Goal: Register for event/course: Sign up to attend an event or enroll in a course

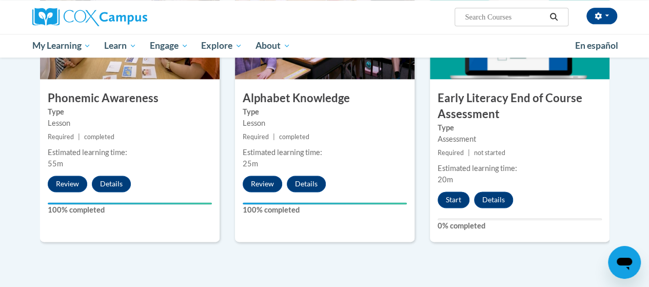
scroll to position [615, 0]
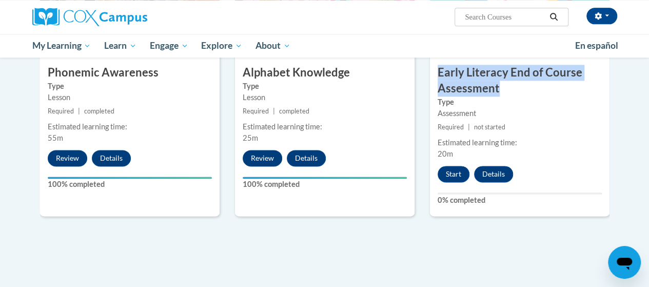
drag, startPoint x: 501, startPoint y: 88, endPoint x: 442, endPoint y: 73, distance: 60.8
click at [437, 73] on h3 "Early Literacy End of Course Assessment" at bounding box center [520, 81] width 180 height 32
copy h3 "Early Literacy End of Course Assessment"
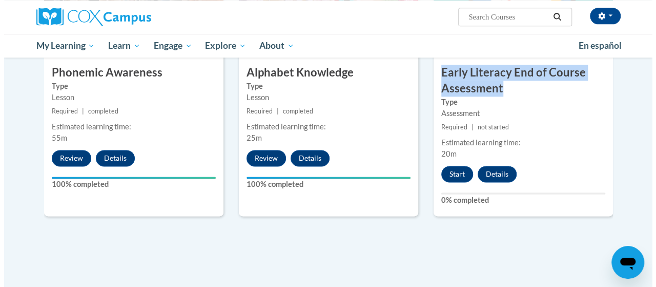
scroll to position [667, 0]
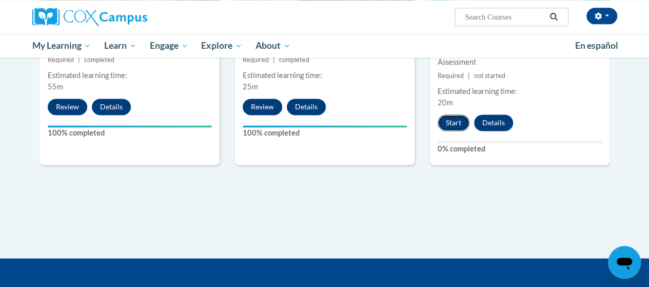
click at [450, 118] on button "Start" at bounding box center [453, 122] width 32 height 16
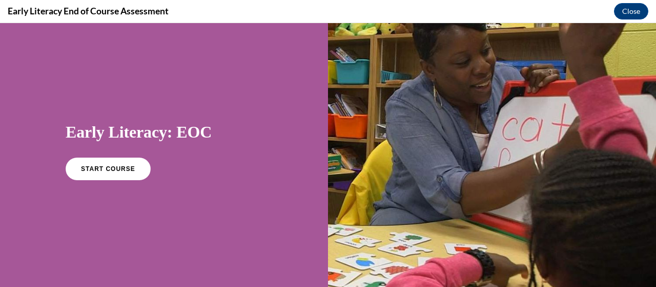
scroll to position [51, 0]
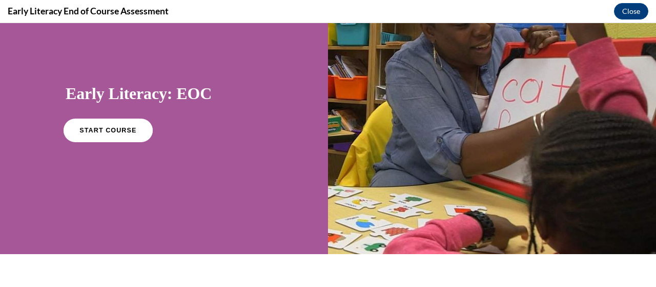
click at [119, 128] on span "START COURSE" at bounding box center [107, 131] width 57 height 8
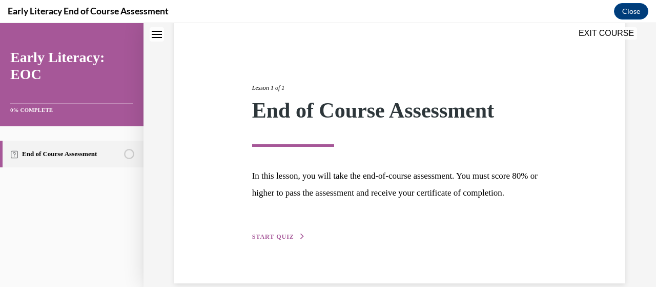
scroll to position [116, 0]
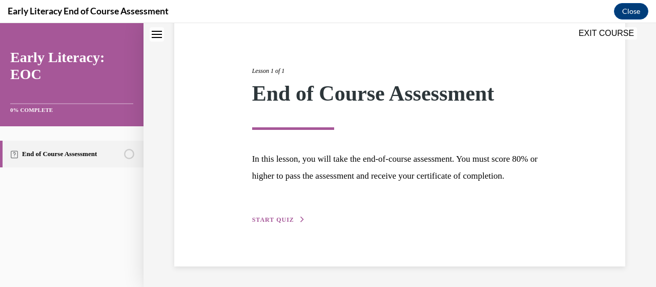
click at [276, 221] on span "START QUIZ" at bounding box center [273, 219] width 42 height 7
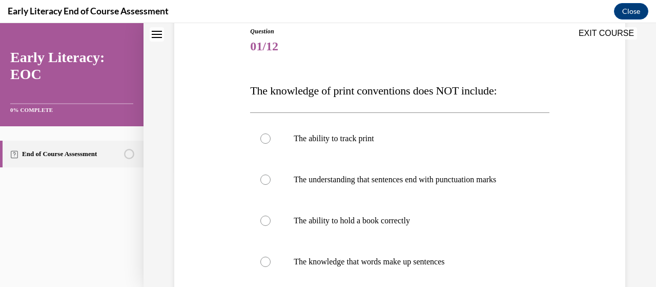
scroll to position [114, 0]
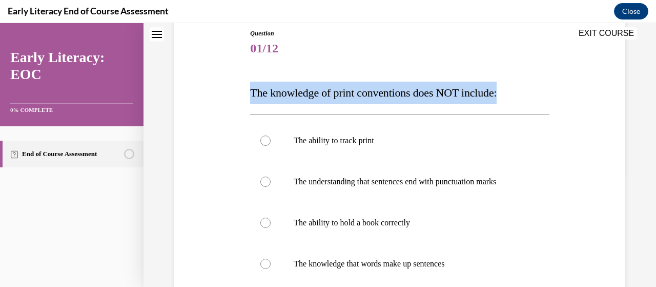
drag, startPoint x: 245, startPoint y: 91, endPoint x: 517, endPoint y: 96, distance: 272.4
click at [517, 96] on div "Question 01/12 The knowledge of print conventions does NOT include: The ability…" at bounding box center [400, 204] width 456 height 413
copy span "The knowledge of print conventions does NOT include:"
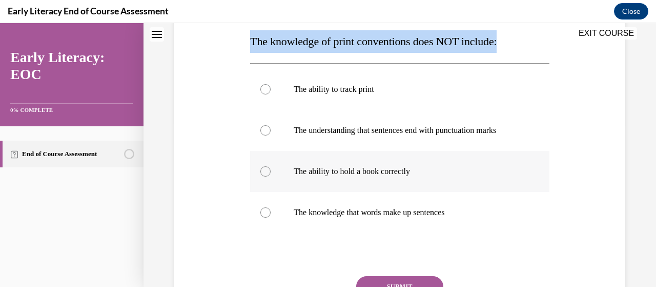
click at [339, 172] on p "The ability to hold a book correctly" at bounding box center [409, 171] width 230 height 10
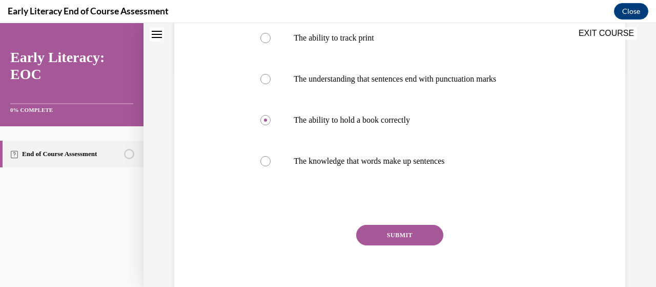
click at [383, 233] on button "SUBMIT" at bounding box center [399, 235] width 87 height 21
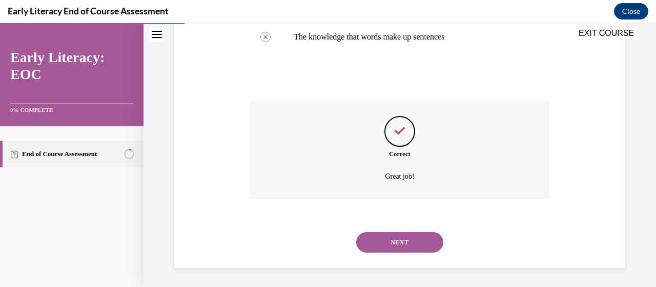
scroll to position [342, 0]
click at [403, 238] on button "NEXT" at bounding box center [399, 241] width 87 height 21
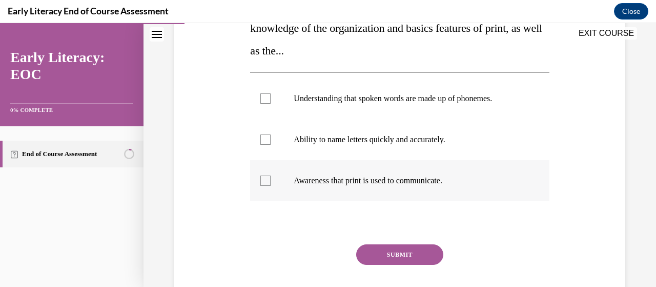
scroll to position [205, 0]
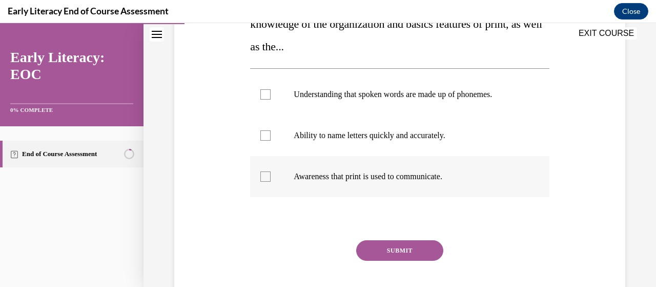
click at [383, 173] on p "Awareness that print is used to communicate." at bounding box center [409, 176] width 230 height 10
click at [401, 253] on button "SUBMIT" at bounding box center [399, 250] width 87 height 21
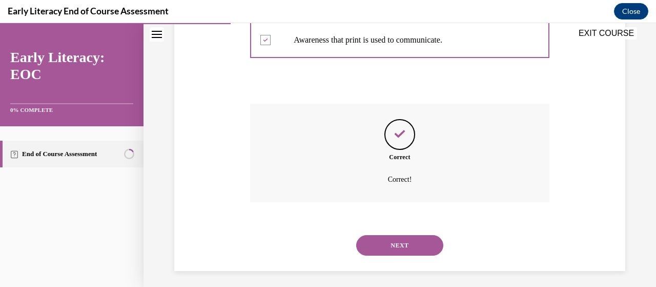
scroll to position [346, 0]
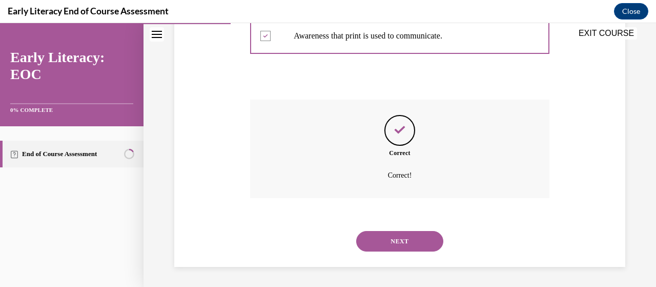
click at [404, 245] on button "NEXT" at bounding box center [399, 241] width 87 height 21
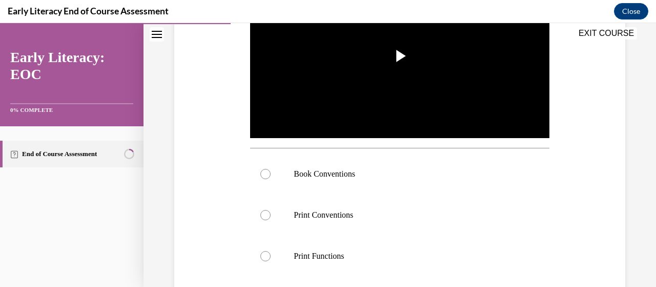
scroll to position [205, 0]
click at [342, 178] on div at bounding box center [399, 173] width 299 height 41
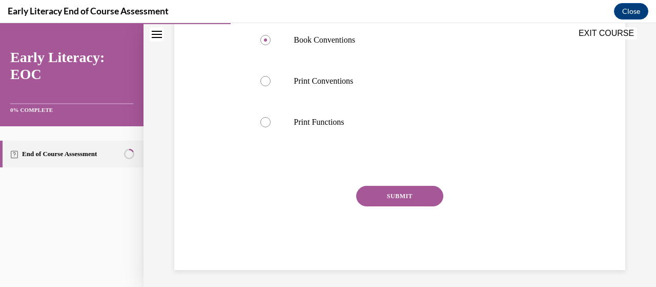
click at [402, 191] on button "SUBMIT" at bounding box center [399, 196] width 87 height 21
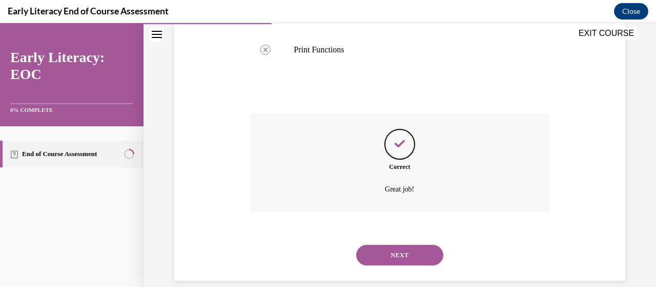
scroll to position [473, 0]
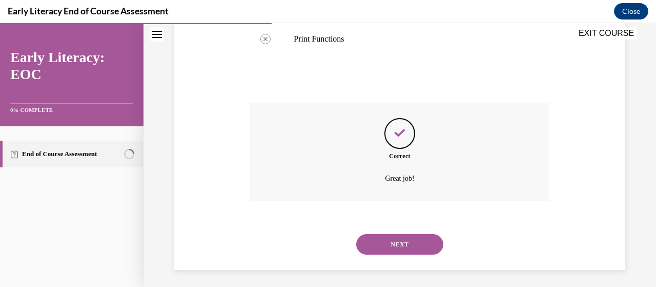
click at [402, 245] on button "NEXT" at bounding box center [399, 244] width 87 height 21
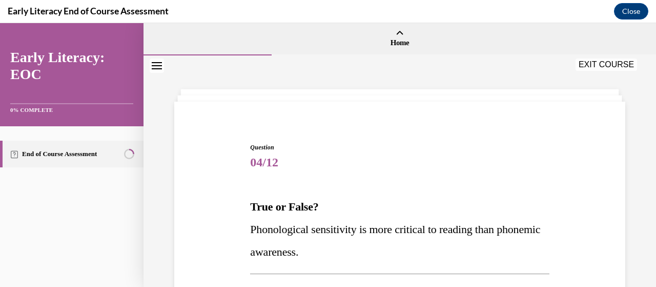
scroll to position [51, 0]
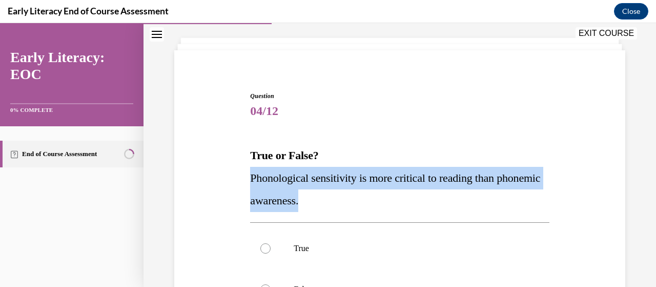
drag, startPoint x: 314, startPoint y: 204, endPoint x: 244, endPoint y: 180, distance: 74.0
click at [244, 180] on div "Question 04/12 True or False? Phonological sensitivity is more critical to read…" at bounding box center [400, 249] width 456 height 376
copy span "Phonological sensitivity is more critical to reading than phonemic awareness."
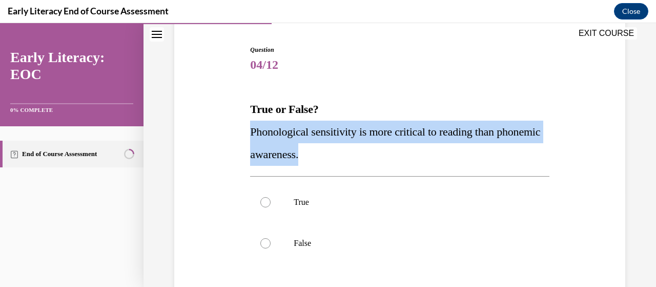
scroll to position [154, 0]
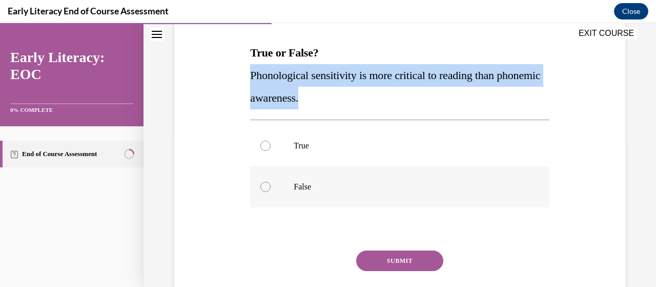
drag, startPoint x: 300, startPoint y: 179, endPoint x: 311, endPoint y: 197, distance: 21.9
click at [299, 179] on div at bounding box center [399, 186] width 299 height 41
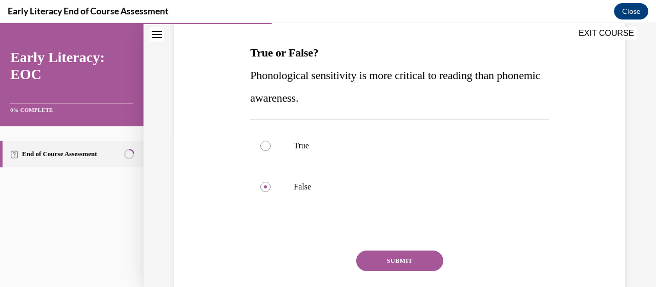
click at [392, 260] on button "SUBMIT" at bounding box center [399, 260] width 87 height 21
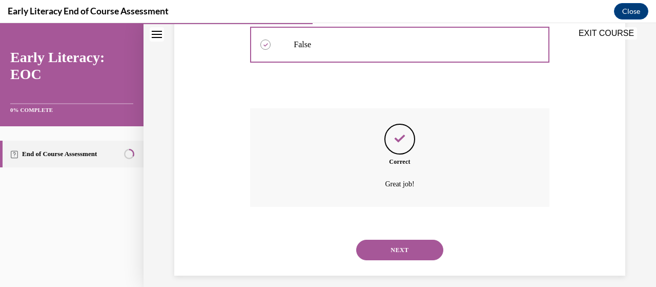
scroll to position [305, 0]
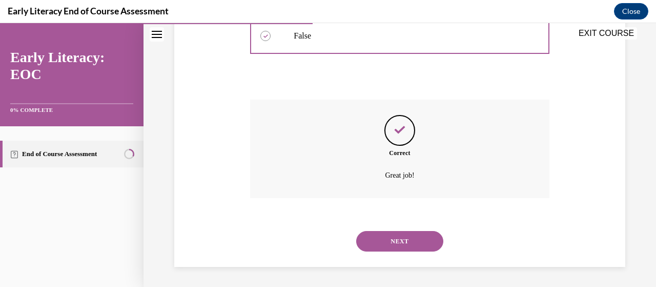
click at [394, 238] on button "NEXT" at bounding box center [399, 241] width 87 height 21
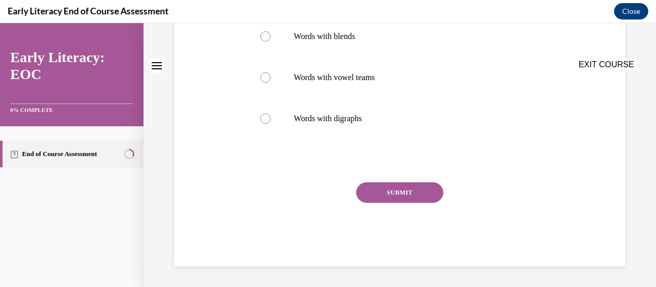
scroll to position [0, 0]
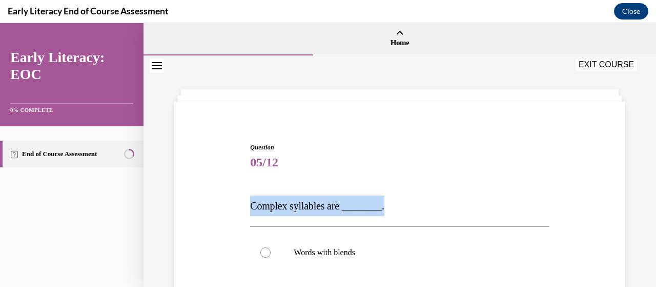
drag, startPoint x: 248, startPoint y: 204, endPoint x: 410, endPoint y: 208, distance: 162.6
copy span "Complex syllables are ________."
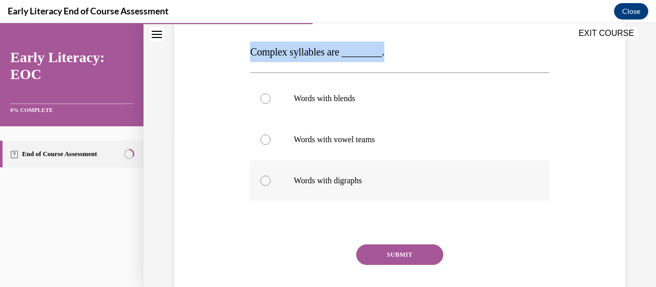
scroll to position [103, 0]
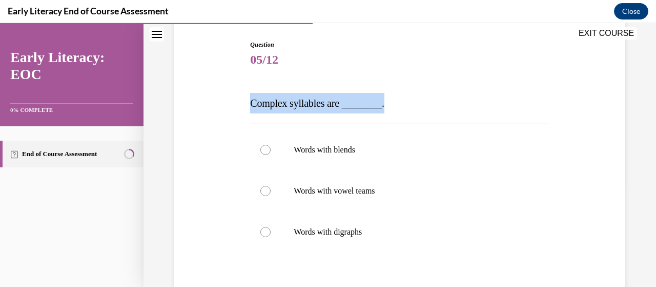
copy span "Complex syllables are ________."
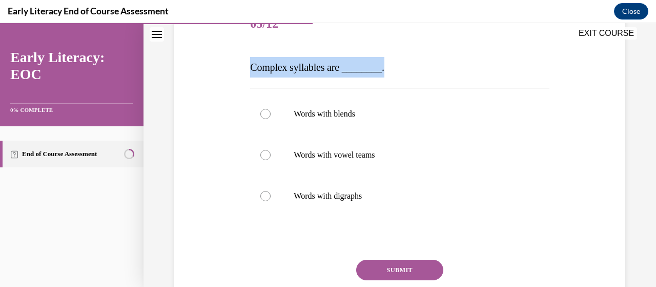
scroll to position [154, 0]
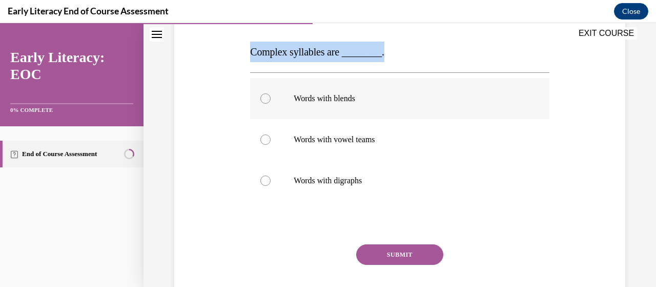
click at [312, 91] on div at bounding box center [399, 98] width 299 height 41
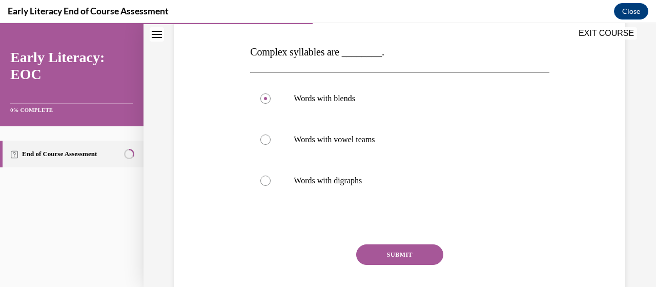
click at [401, 246] on button "SUBMIT" at bounding box center [399, 254] width 87 height 21
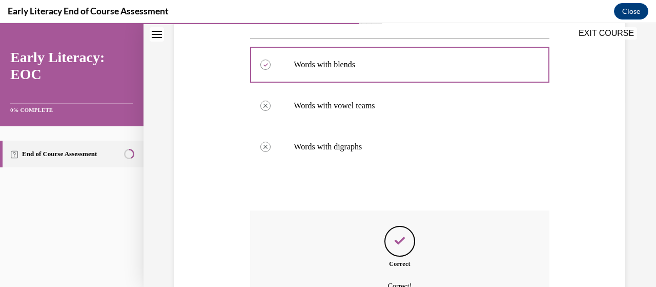
scroll to position [298, 0]
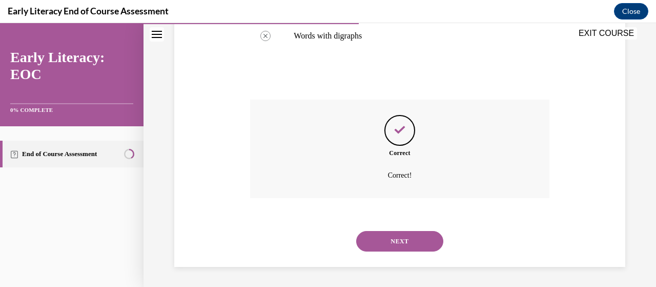
click at [400, 249] on button "NEXT" at bounding box center [399, 241] width 87 height 21
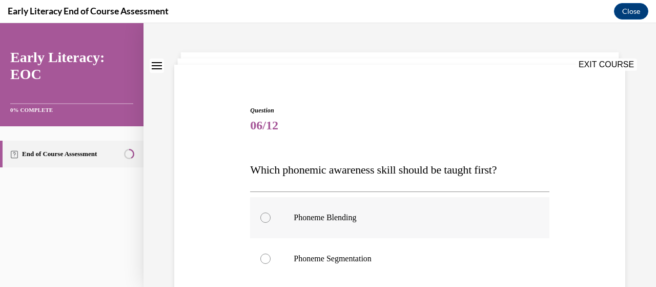
scroll to position [51, 0]
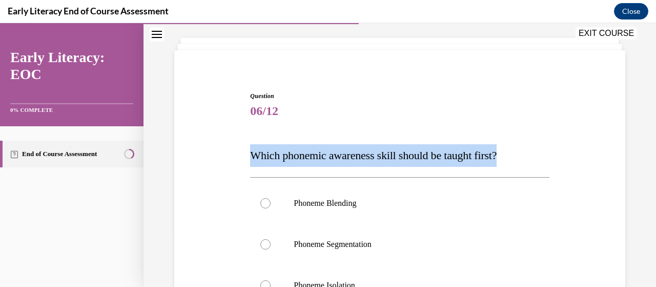
drag, startPoint x: 249, startPoint y: 153, endPoint x: 519, endPoint y: 148, distance: 269.8
click at [519, 148] on p "Which phonemic awareness skill should be taught first?" at bounding box center [399, 155] width 299 height 23
copy span "Which phonemic awareness skill should be taught first?"
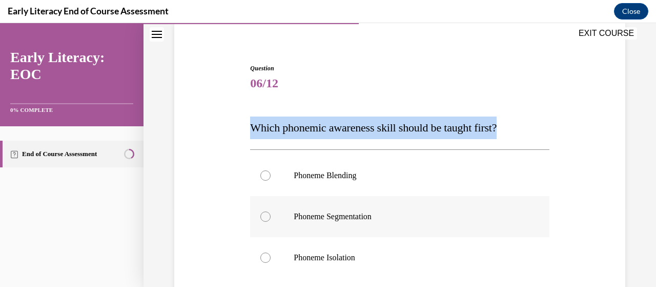
scroll to position [103, 0]
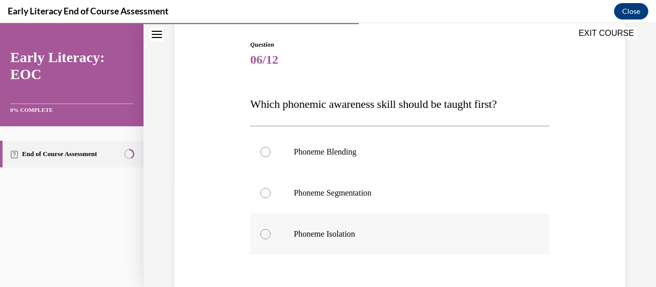
click at [348, 232] on p "Phoneme Isolation" at bounding box center [409, 234] width 230 height 10
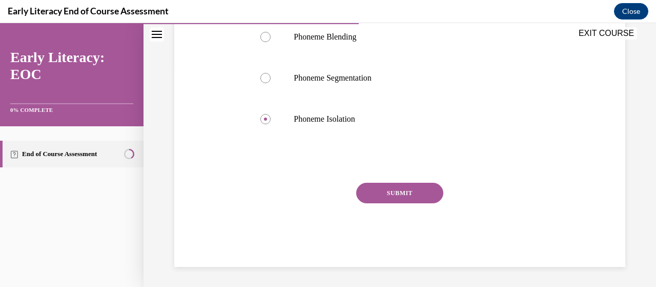
click at [394, 197] on button "SUBMIT" at bounding box center [399, 193] width 87 height 21
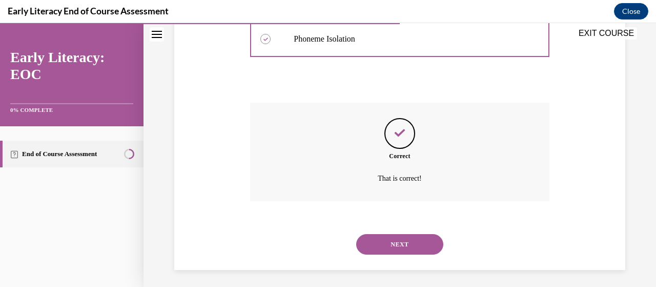
scroll to position [301, 0]
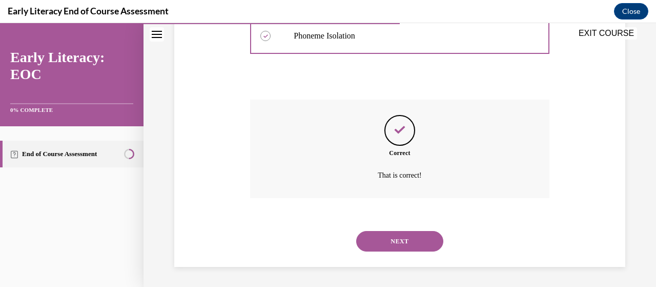
drag, startPoint x: 404, startPoint y: 242, endPoint x: 502, endPoint y: 222, distance: 99.9
click at [404, 242] on button "NEXT" at bounding box center [399, 241] width 87 height 21
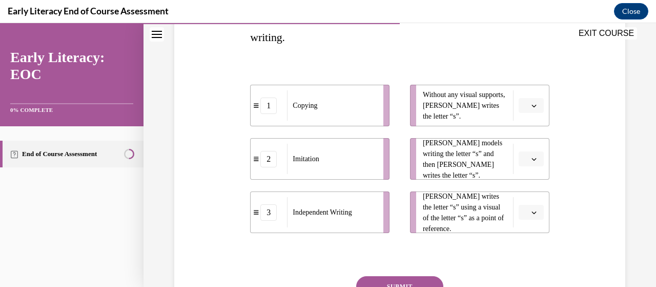
scroll to position [205, 0]
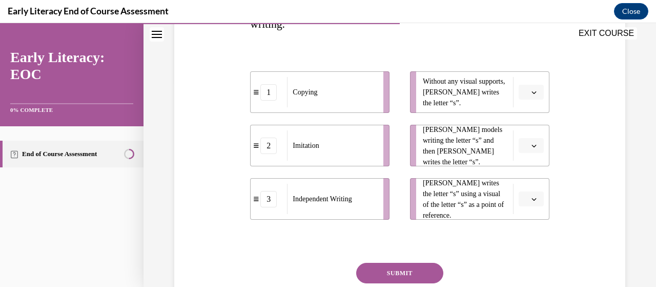
click at [532, 145] on icon "button" at bounding box center [534, 145] width 5 height 5
click at [523, 204] on div "2" at bounding box center [523, 209] width 25 height 21
click at [564, 235] on div "Question 07/12 Match the activity to the appropriate stage in teaching letter w…" at bounding box center [400, 127] width 456 height 440
click at [525, 90] on span "Please select an option" at bounding box center [527, 92] width 4 height 10
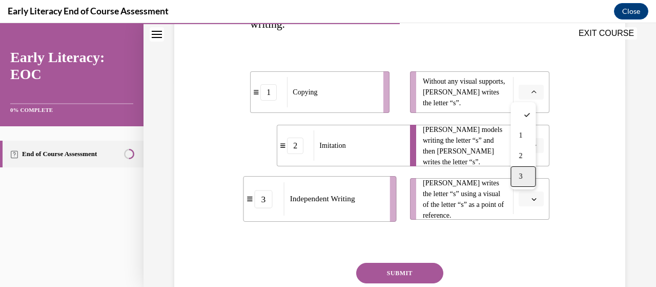
click at [524, 175] on div "3" at bounding box center [523, 176] width 25 height 21
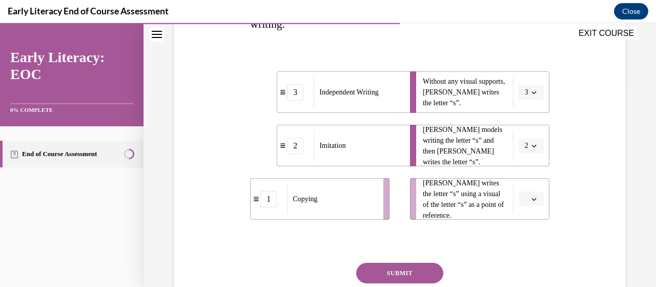
click at [581, 186] on div "Question 07/12 Match the activity to the appropriate stage in teaching letter w…" at bounding box center [400, 127] width 456 height 440
click at [531, 202] on span "button" at bounding box center [534, 198] width 7 height 7
click at [526, 137] on div "1" at bounding box center [523, 135] width 25 height 21
click at [592, 211] on div "Question 07/12 Match the activity to the appropriate stage in teaching letter w…" at bounding box center [400, 127] width 456 height 440
drag, startPoint x: 411, startPoint y: 269, endPoint x: 490, endPoint y: 253, distance: 80.2
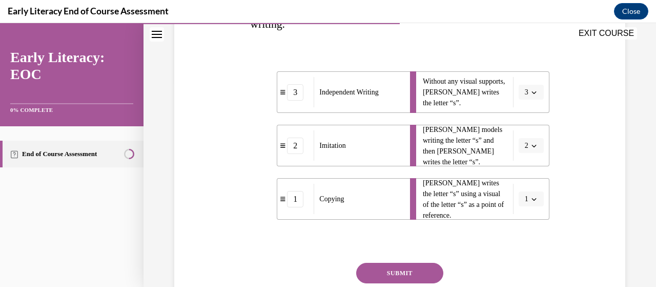
click at [411, 268] on button "SUBMIT" at bounding box center [399, 273] width 87 height 21
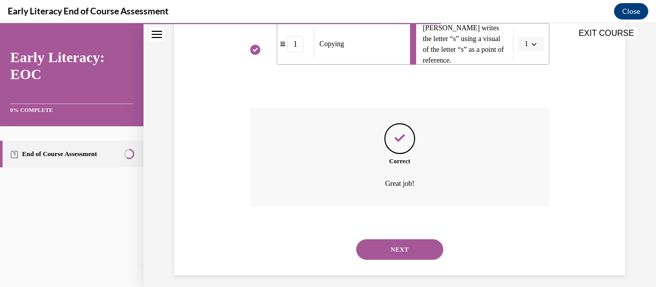
scroll to position [368, 0]
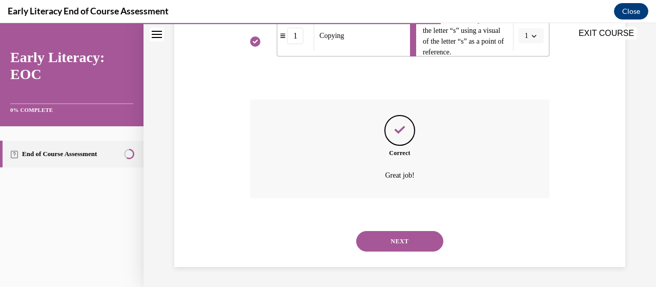
click at [404, 233] on button "NEXT" at bounding box center [399, 241] width 87 height 21
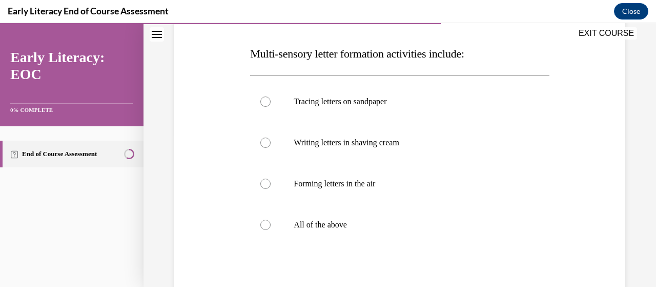
scroll to position [154, 0]
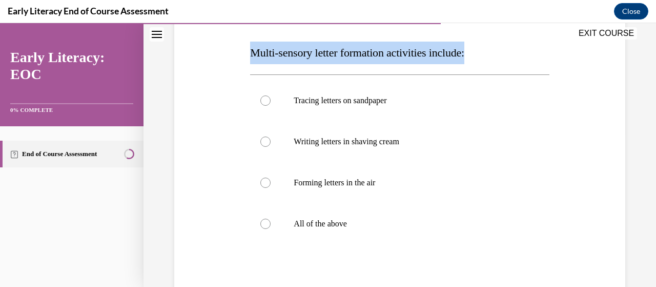
drag, startPoint x: 247, startPoint y: 52, endPoint x: 492, endPoint y: 56, distance: 244.7
click at [492, 56] on div "Question 08/12 Multi-sensory letter formation activities include: Tracing lette…" at bounding box center [400, 172] width 304 height 398
copy span "Multi-sensory letter formation activities include:"
click at [310, 225] on p "All of the above" at bounding box center [409, 223] width 230 height 10
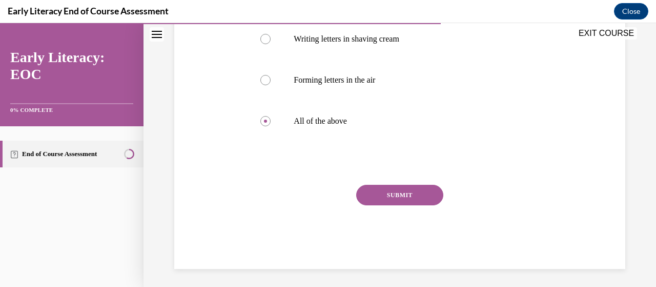
click at [396, 201] on button "SUBMIT" at bounding box center [399, 195] width 87 height 21
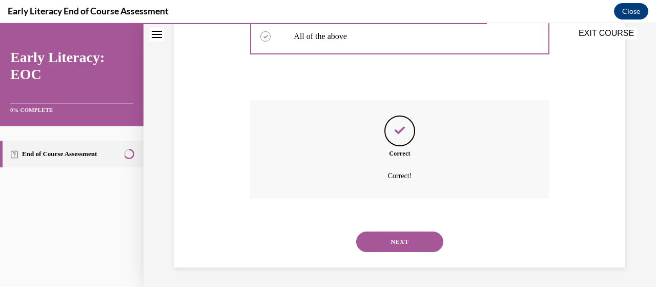
scroll to position [342, 0]
click at [404, 241] on button "NEXT" at bounding box center [399, 241] width 87 height 21
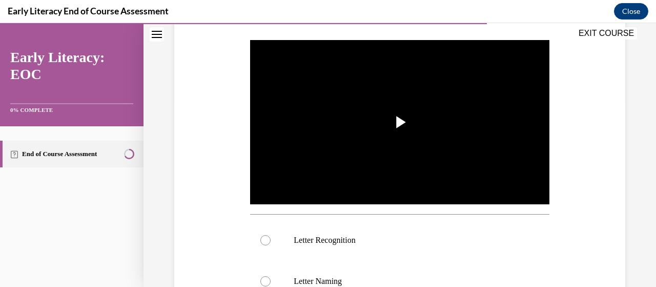
scroll to position [205, 0]
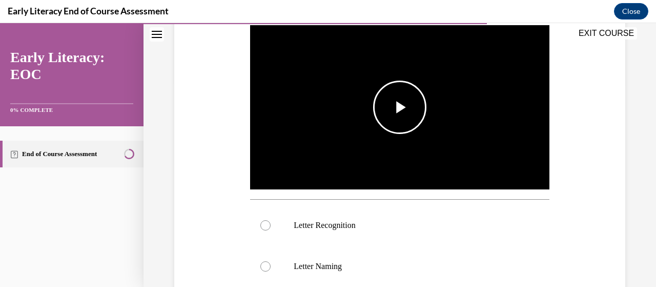
click at [400, 107] on span "Video player" at bounding box center [400, 107] width 0 height 0
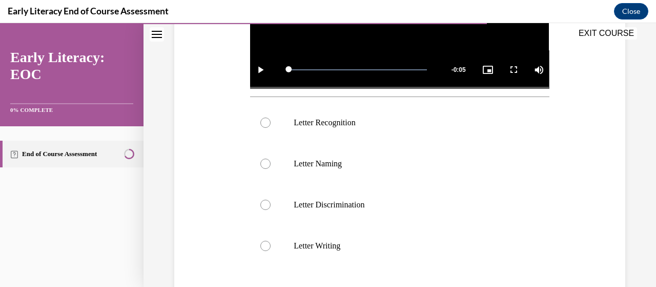
scroll to position [359, 0]
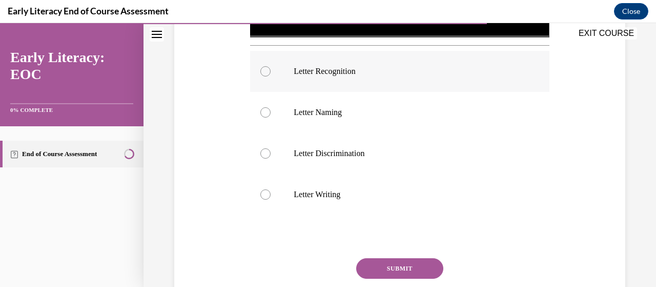
click at [347, 71] on p "Letter Recognition" at bounding box center [409, 71] width 230 height 10
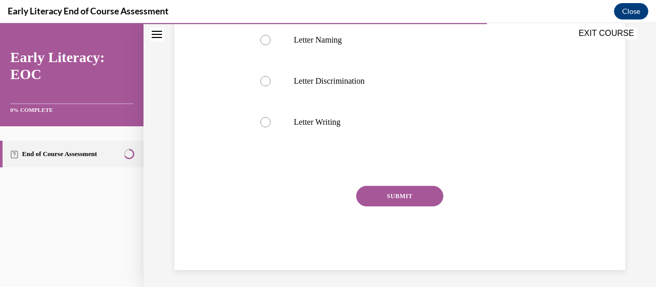
click at [383, 193] on button "SUBMIT" at bounding box center [399, 196] width 87 height 21
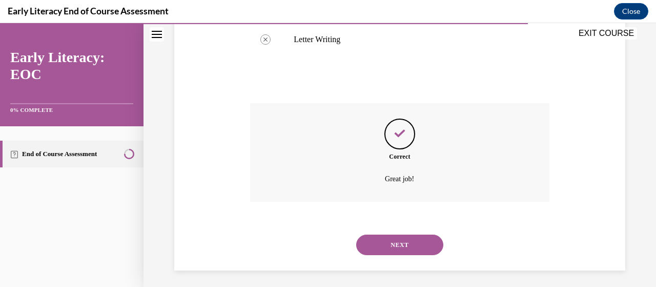
scroll to position [514, 0]
click at [395, 240] on button "NEXT" at bounding box center [399, 244] width 87 height 21
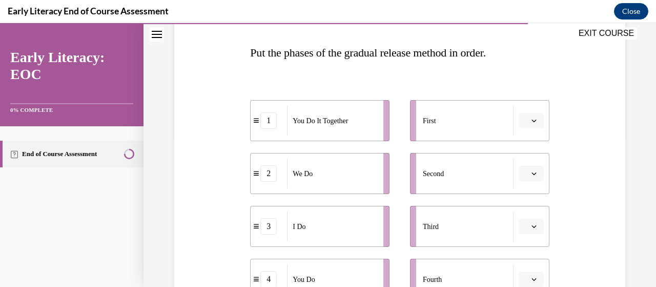
scroll to position [205, 0]
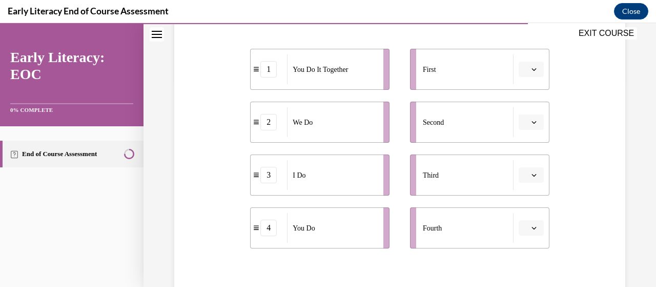
click at [532, 175] on icon "button" at bounding box center [534, 174] width 5 height 5
click at [521, 87] on span "1" at bounding box center [521, 91] width 4 height 8
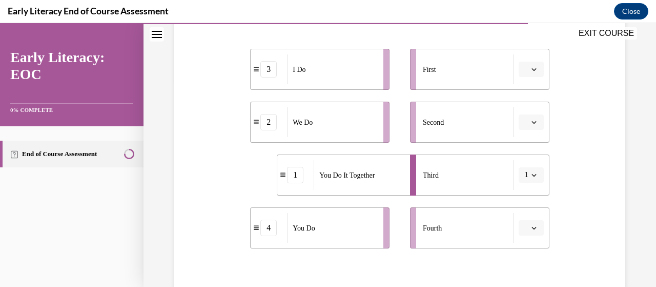
click at [602, 175] on div "Question 10/12 Put the phases of the gradual release method in order. 3 I Do 2 …" at bounding box center [400, 141] width 456 height 469
click at [532, 70] on icon "button" at bounding box center [534, 69] width 5 height 5
click at [528, 112] on div "1" at bounding box center [523, 112] width 25 height 21
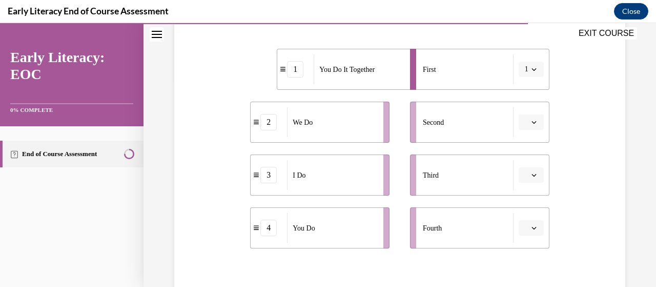
click at [532, 67] on icon "button" at bounding box center [534, 69] width 5 height 5
click at [572, 90] on div "Question 10/12 Put the phases of the gradual release method in order. 1 You Do …" at bounding box center [400, 141] width 456 height 469
click at [532, 70] on icon "button" at bounding box center [534, 69] width 5 height 5
drag, startPoint x: 526, startPoint y: 150, endPoint x: 529, endPoint y: 146, distance: 5.5
click at [525, 150] on div "3" at bounding box center [521, 153] width 25 height 21
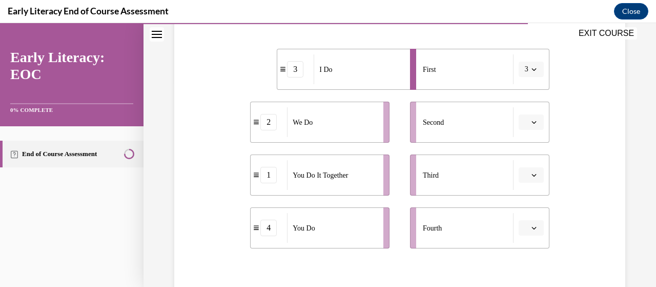
click at [532, 122] on icon "button" at bounding box center [534, 121] width 5 height 5
click at [524, 186] on div "2" at bounding box center [523, 185] width 25 height 21
click at [531, 177] on span "button" at bounding box center [534, 174] width 7 height 7
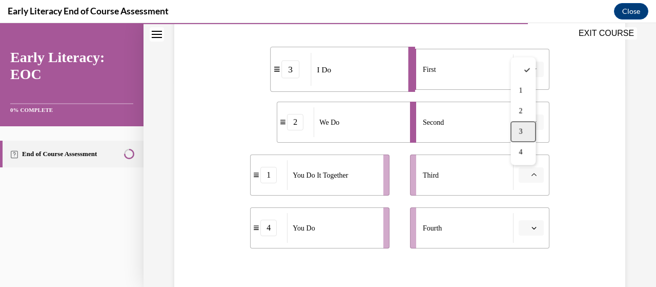
click at [519, 134] on div "3" at bounding box center [523, 132] width 25 height 21
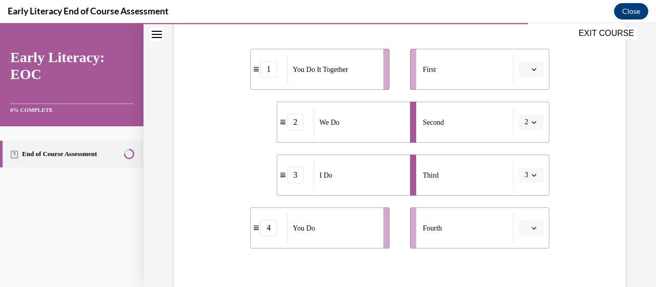
click at [532, 228] on button "button" at bounding box center [531, 227] width 25 height 15
click at [528, 203] on div "4" at bounding box center [523, 205] width 25 height 21
click at [586, 199] on div "Question 10/12 Put the phases of the gradual release method in order. 1 You Do …" at bounding box center [400, 141] width 456 height 469
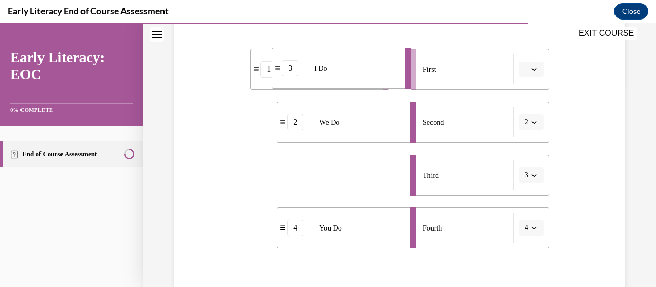
drag, startPoint x: 282, startPoint y: 174, endPoint x: 277, endPoint y: 66, distance: 107.8
click at [277, 66] on icon at bounding box center [277, 68] width 5 height 6
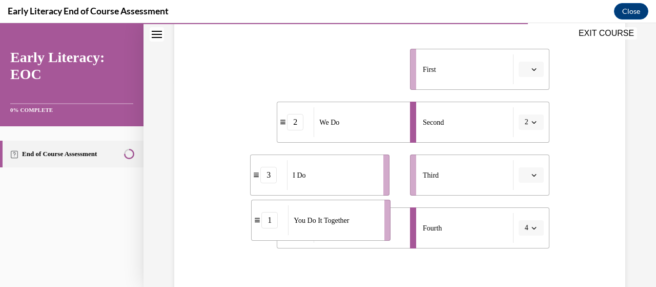
drag, startPoint x: 252, startPoint y: 68, endPoint x: 251, endPoint y: 218, distance: 149.8
click at [252, 218] on div "1" at bounding box center [270, 220] width 36 height 16
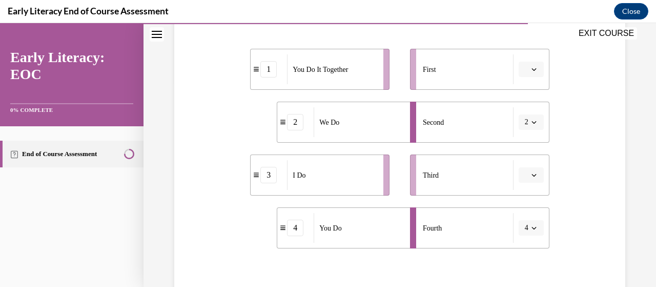
click at [531, 69] on span "button" at bounding box center [534, 69] width 7 height 7
click at [522, 150] on span "3" at bounding box center [521, 153] width 4 height 8
click at [564, 127] on div "Question 10/12 Put the phases of the gradual release method in order. 3 I Do 2 …" at bounding box center [400, 141] width 456 height 469
click at [531, 177] on span "button" at bounding box center [534, 174] width 7 height 7
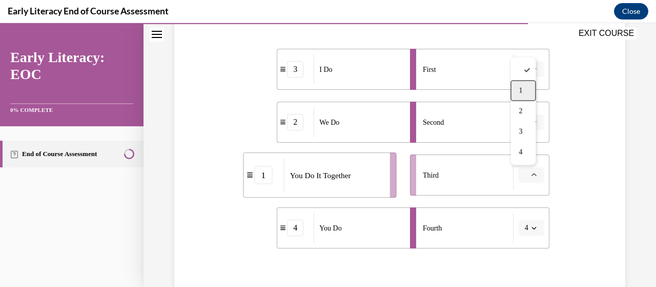
click at [525, 89] on div "1" at bounding box center [523, 91] width 25 height 21
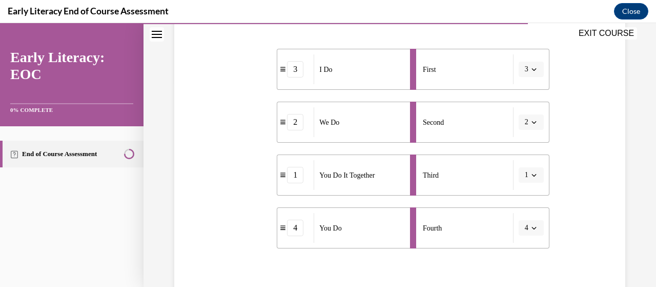
click at [585, 145] on div "Question 10/12 Put the phases of the gradual release method in order. 3 I Do 2 …" at bounding box center [400, 141] width 456 height 469
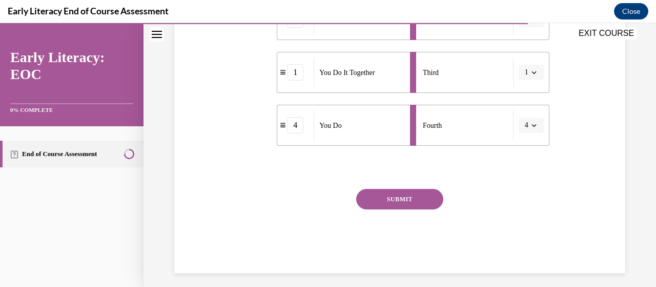
click at [407, 198] on button "SUBMIT" at bounding box center [399, 199] width 87 height 21
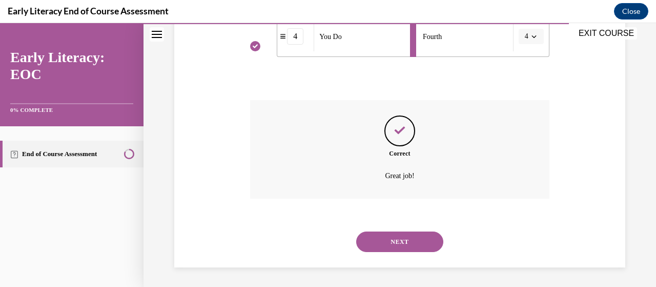
scroll to position [397, 0]
drag, startPoint x: 396, startPoint y: 238, endPoint x: 401, endPoint y: 235, distance: 6.0
click at [396, 238] on button "NEXT" at bounding box center [399, 241] width 87 height 21
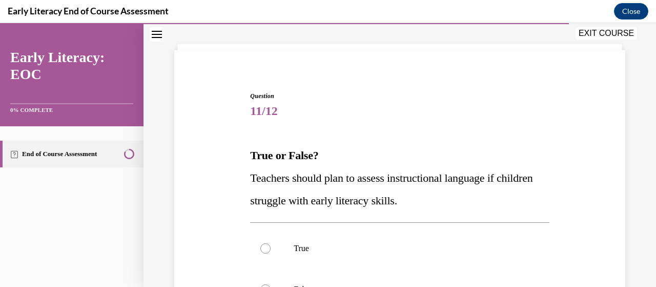
scroll to position [103, 0]
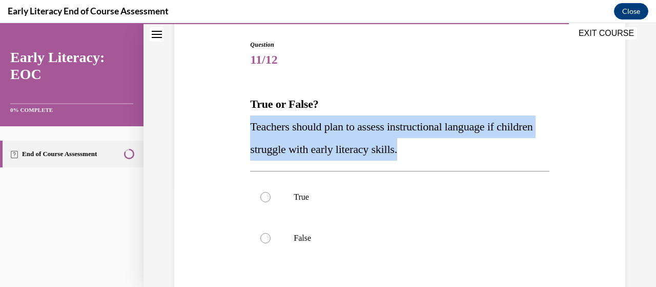
drag, startPoint x: 464, startPoint y: 149, endPoint x: 245, endPoint y: 129, distance: 219.9
click at [245, 129] on div "Question 11/12 True or False? Teachers should plan to assess instructional lang…" at bounding box center [400, 197] width 456 height 376
copy span "Teachers should plan to assess instructional language if children struggle with…"
click at [316, 195] on p "True" at bounding box center [409, 197] width 230 height 10
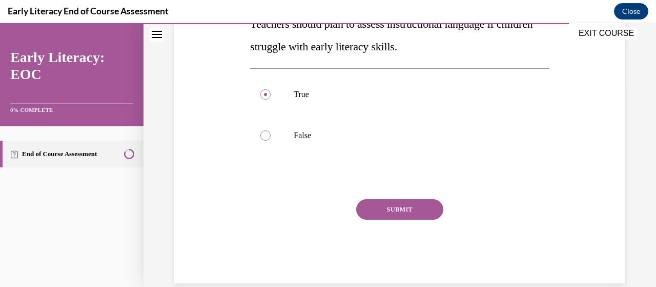
drag, startPoint x: 387, startPoint y: 205, endPoint x: 445, endPoint y: 202, distance: 58.5
click at [387, 205] on button "SUBMIT" at bounding box center [399, 209] width 87 height 21
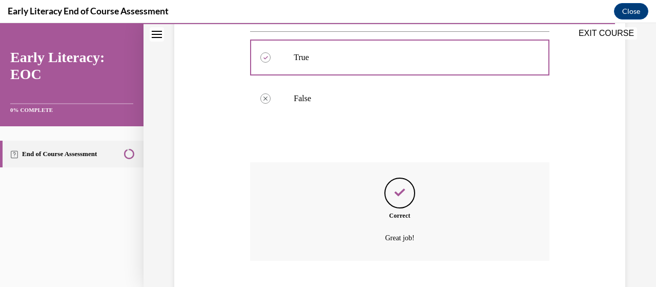
scroll to position [305, 0]
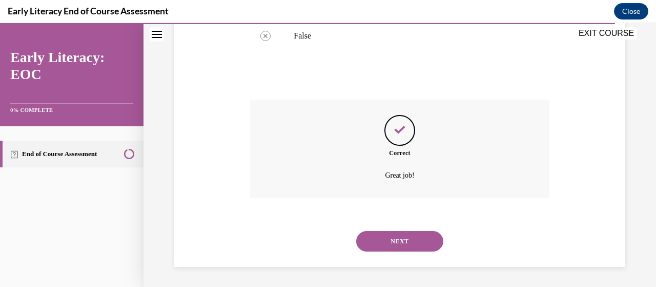
click at [401, 238] on button "NEXT" at bounding box center [399, 241] width 87 height 21
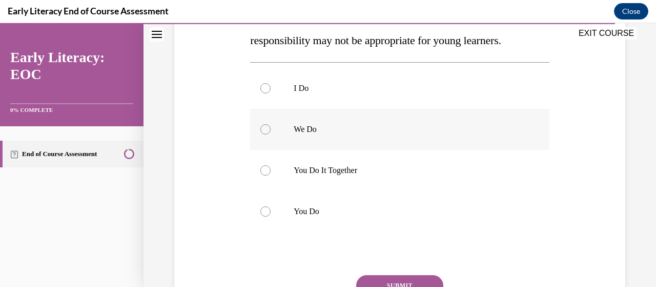
scroll to position [205, 0]
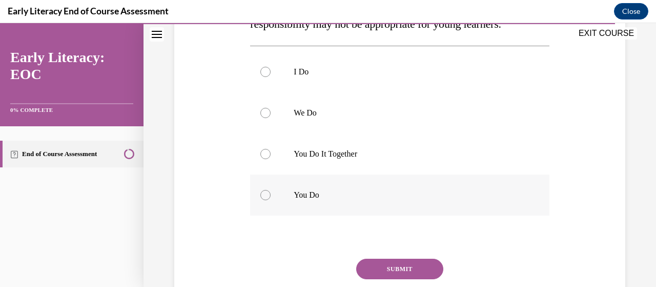
click at [327, 195] on p "You Do" at bounding box center [409, 195] width 230 height 10
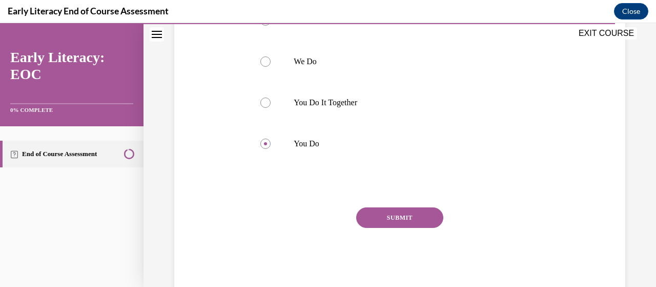
click at [411, 219] on button "SUBMIT" at bounding box center [399, 217] width 87 height 21
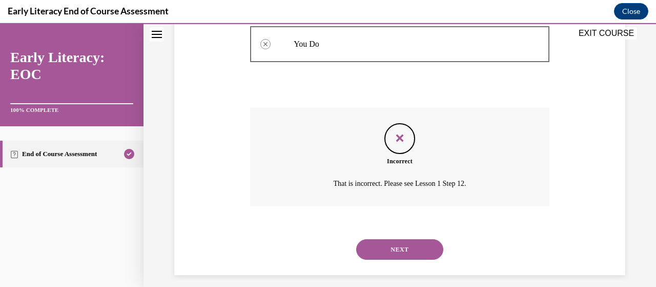
scroll to position [364, 0]
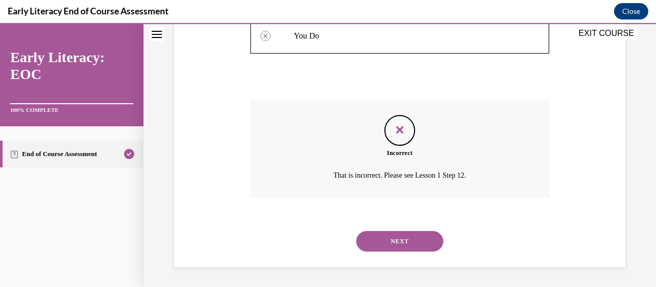
click at [405, 237] on button "NEXT" at bounding box center [399, 241] width 87 height 21
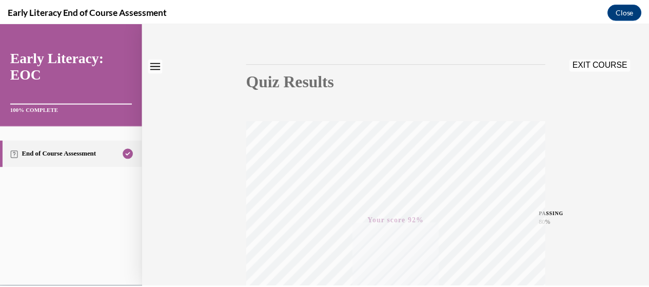
scroll to position [0, 0]
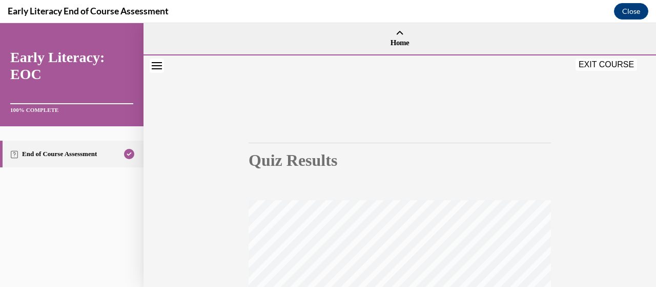
click at [602, 66] on button "EXIT COURSE" at bounding box center [607, 64] width 62 height 12
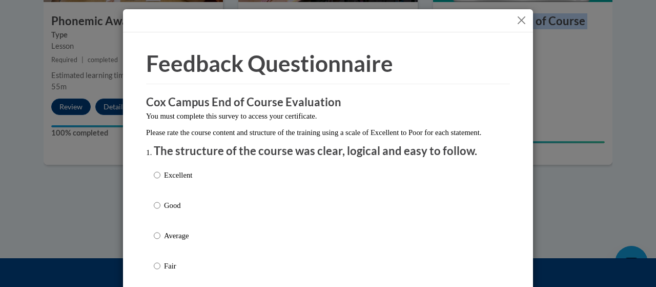
click at [516, 21] on button "Close" at bounding box center [521, 20] width 13 height 13
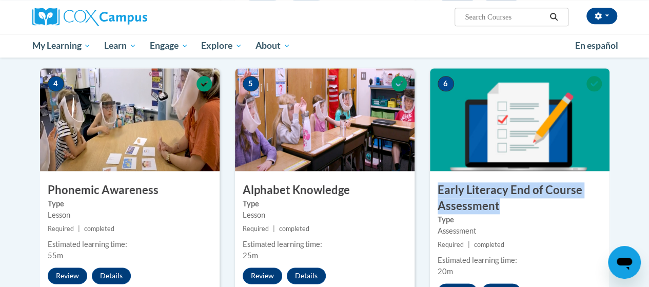
scroll to position [447, 0]
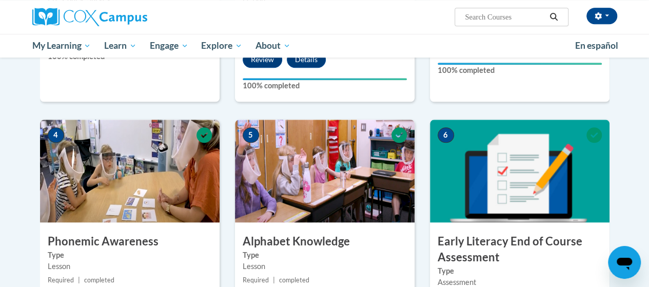
click at [627, 163] on body "Kellie Edenfield (America/New_York UTC-04:00) My Profile Inbox My Transcripts L…" at bounding box center [324, 106] width 649 height 1106
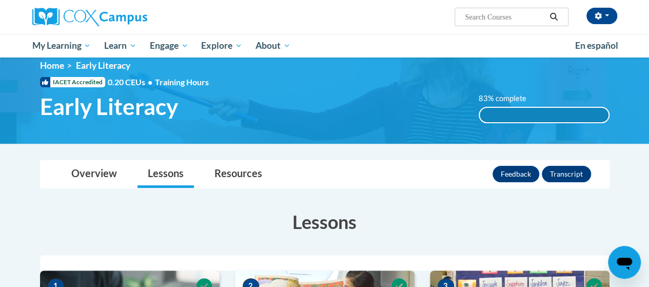
scroll to position [0, 0]
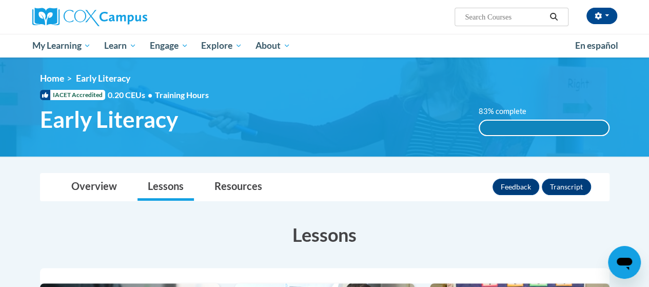
click at [563, 124] on div "83% complete" at bounding box center [544, 128] width 129 height 14
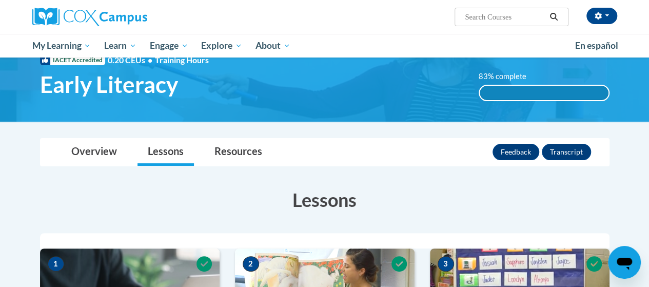
scroll to position [51, 0]
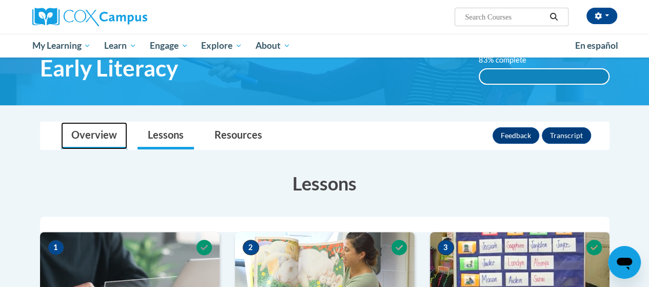
click at [88, 141] on link "Overview" at bounding box center [94, 135] width 66 height 27
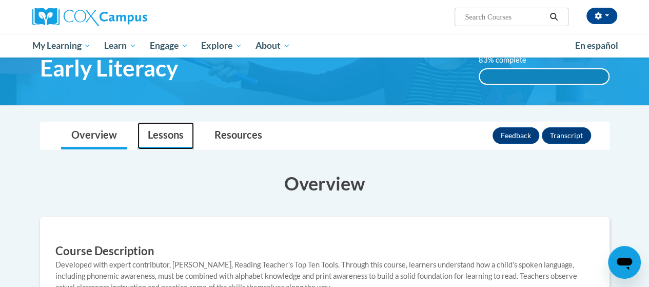
click at [156, 142] on link "Lessons" at bounding box center [165, 135] width 56 height 27
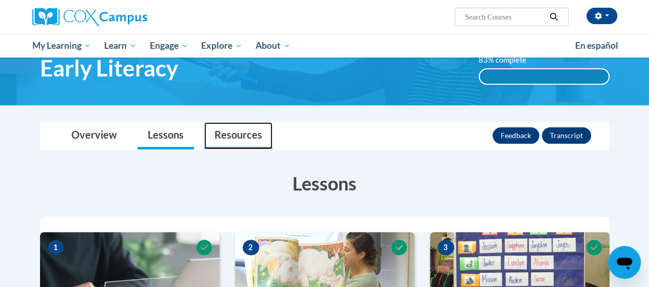
click at [240, 132] on link "Resources" at bounding box center [238, 135] width 68 height 27
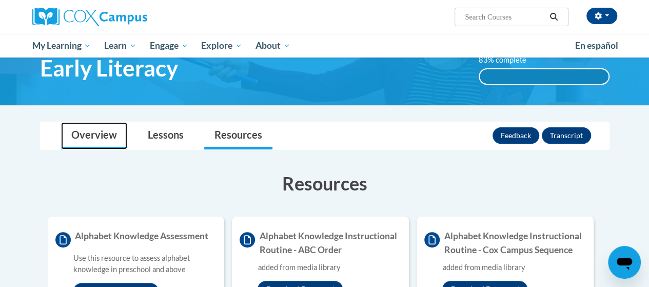
click at [89, 130] on link "Overview" at bounding box center [94, 135] width 66 height 27
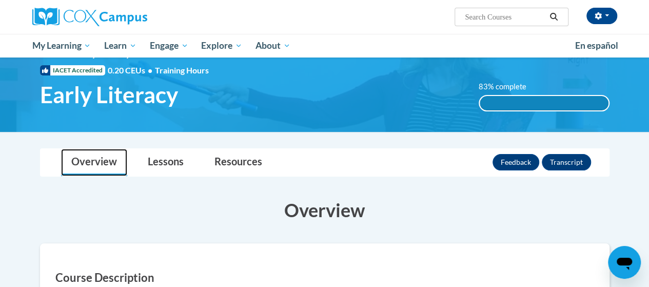
scroll to position [0, 0]
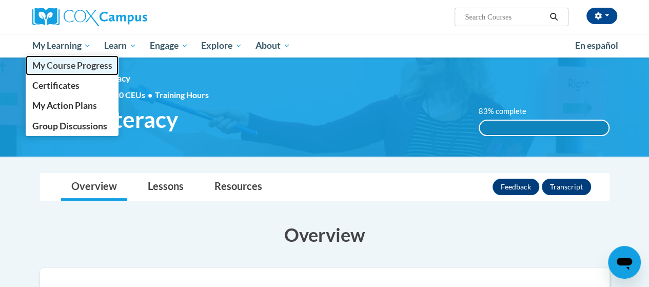
click at [71, 68] on span "My Course Progress" at bounding box center [72, 65] width 80 height 11
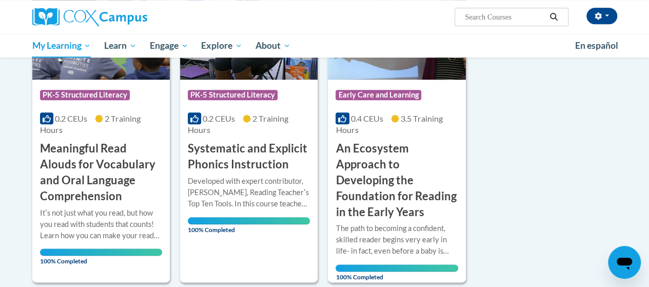
scroll to position [513, 0]
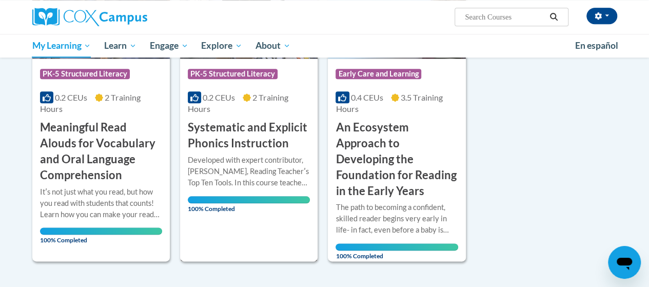
drag, startPoint x: 236, startPoint y: 132, endPoint x: 276, endPoint y: 139, distance: 40.6
click at [236, 132] on h3 "Systematic and Explicit Phonics Instruction" at bounding box center [249, 135] width 122 height 32
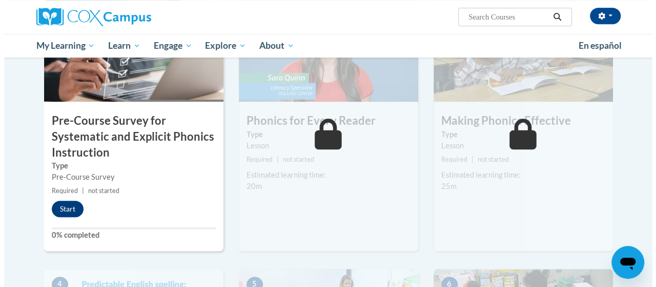
scroll to position [359, 0]
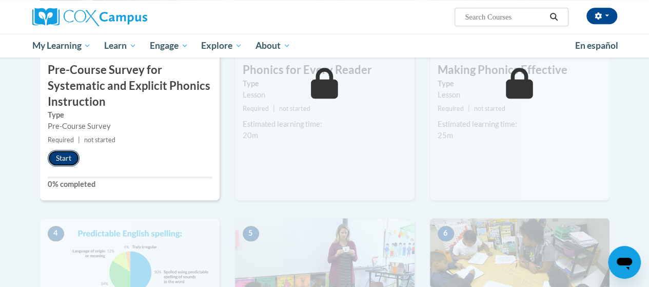
click at [69, 158] on button "Start" at bounding box center [64, 158] width 32 height 16
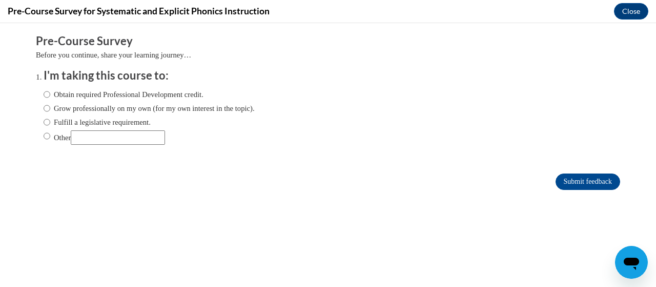
scroll to position [0, 0]
click at [44, 93] on input "Obtain required Professional Development credit." at bounding box center [47, 94] width 7 height 11
radio input "true"
click at [593, 177] on input "Submit feedback" at bounding box center [588, 181] width 65 height 16
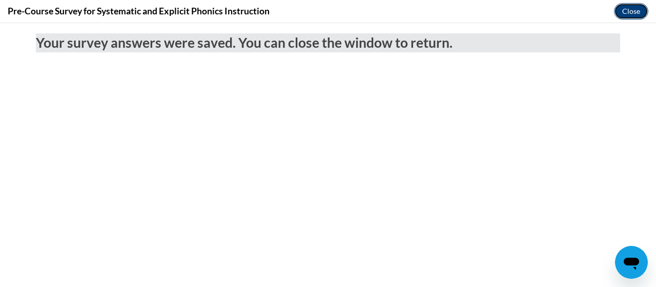
click at [630, 13] on button "Close" at bounding box center [631, 11] width 34 height 16
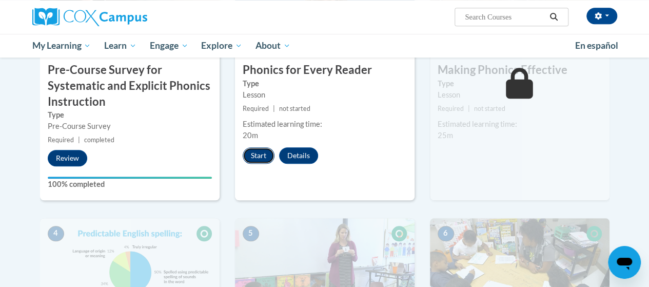
click at [265, 157] on button "Start" at bounding box center [259, 155] width 32 height 16
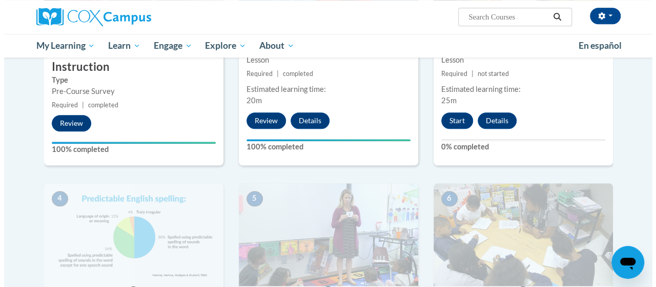
scroll to position [410, 0]
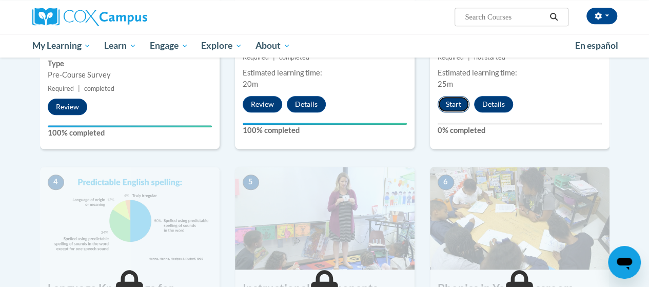
click at [455, 98] on button "Start" at bounding box center [453, 104] width 32 height 16
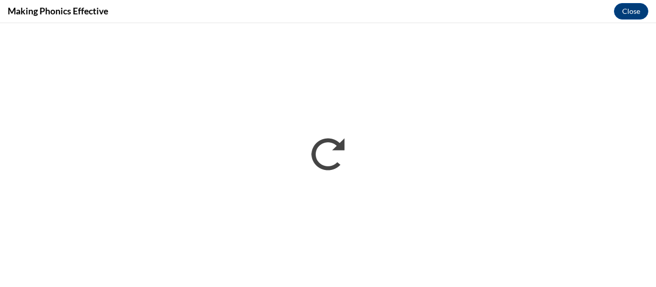
scroll to position [0, 0]
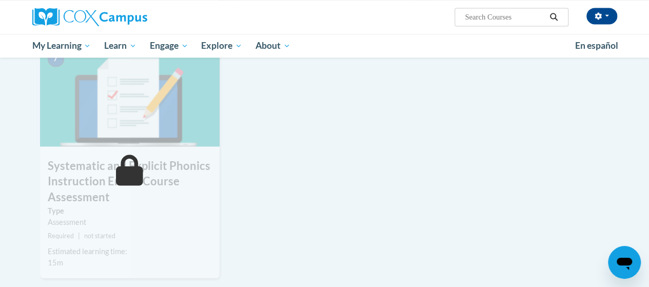
scroll to position [821, 0]
